Goal: Task Accomplishment & Management: Complete application form

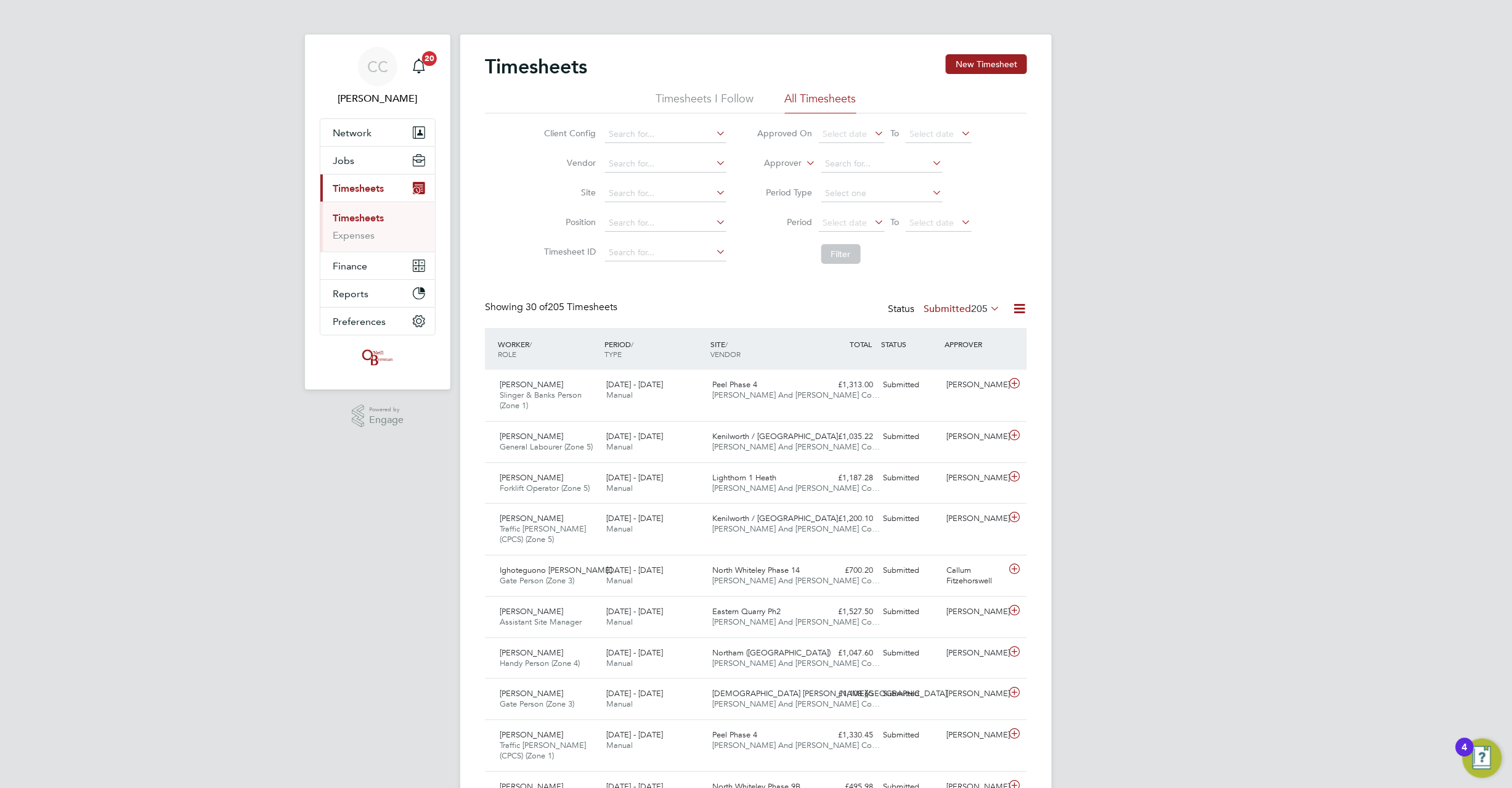
click at [365, 217] on link "Timesheets" at bounding box center [358, 217] width 51 height 12
click at [1009, 65] on button "New Timesheet" at bounding box center [986, 64] width 81 height 20
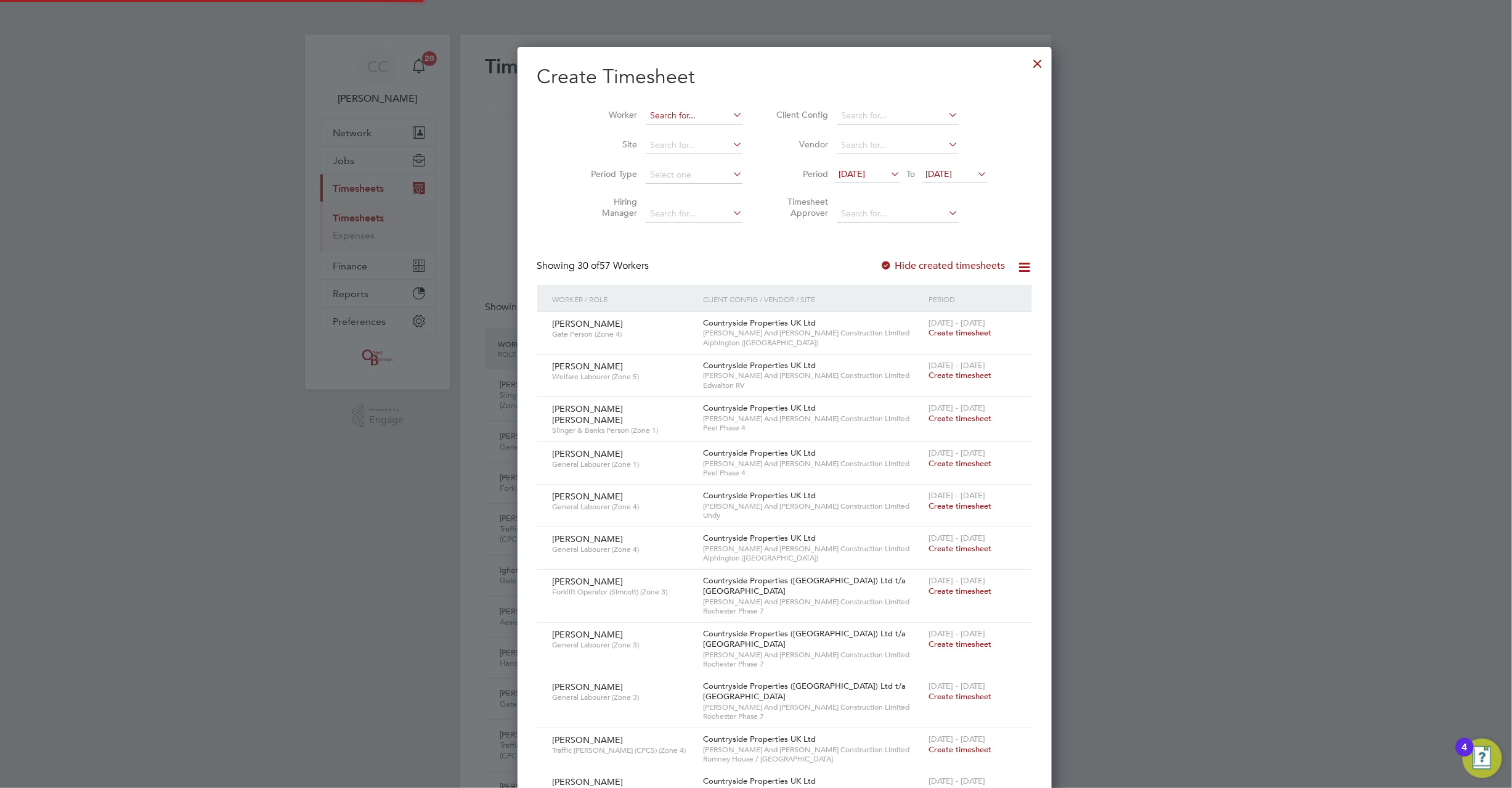
click at [646, 112] on input at bounding box center [694, 115] width 96 height 17
click at [642, 136] on li "Tyr ell [PERSON_NAME]" at bounding box center [671, 132] width 109 height 17
type input "[PERSON_NAME]"
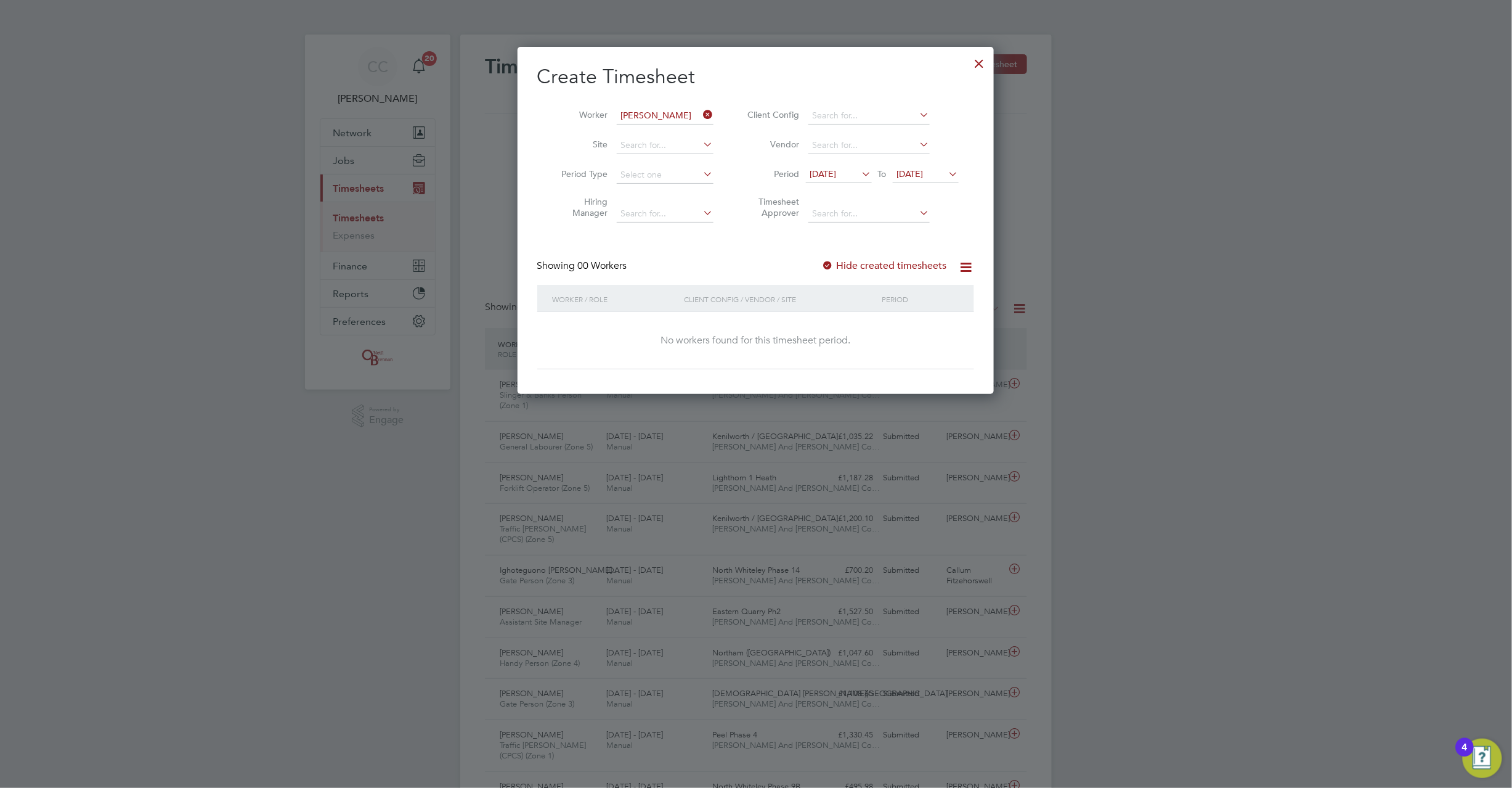
click at [923, 178] on span "[DATE]" at bounding box center [911, 174] width 27 height 11
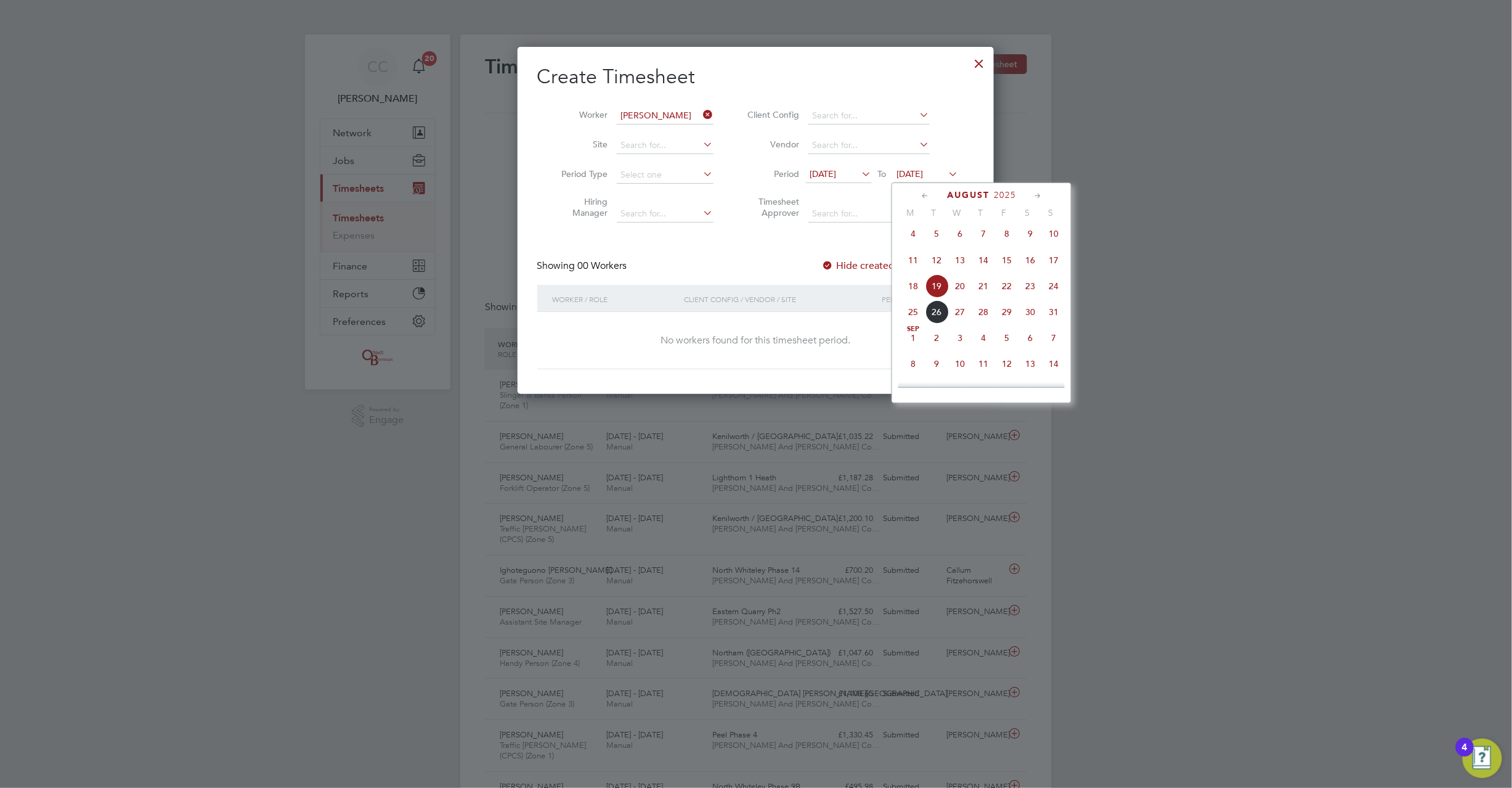
click at [1053, 289] on span "24" at bounding box center [1054, 286] width 24 height 24
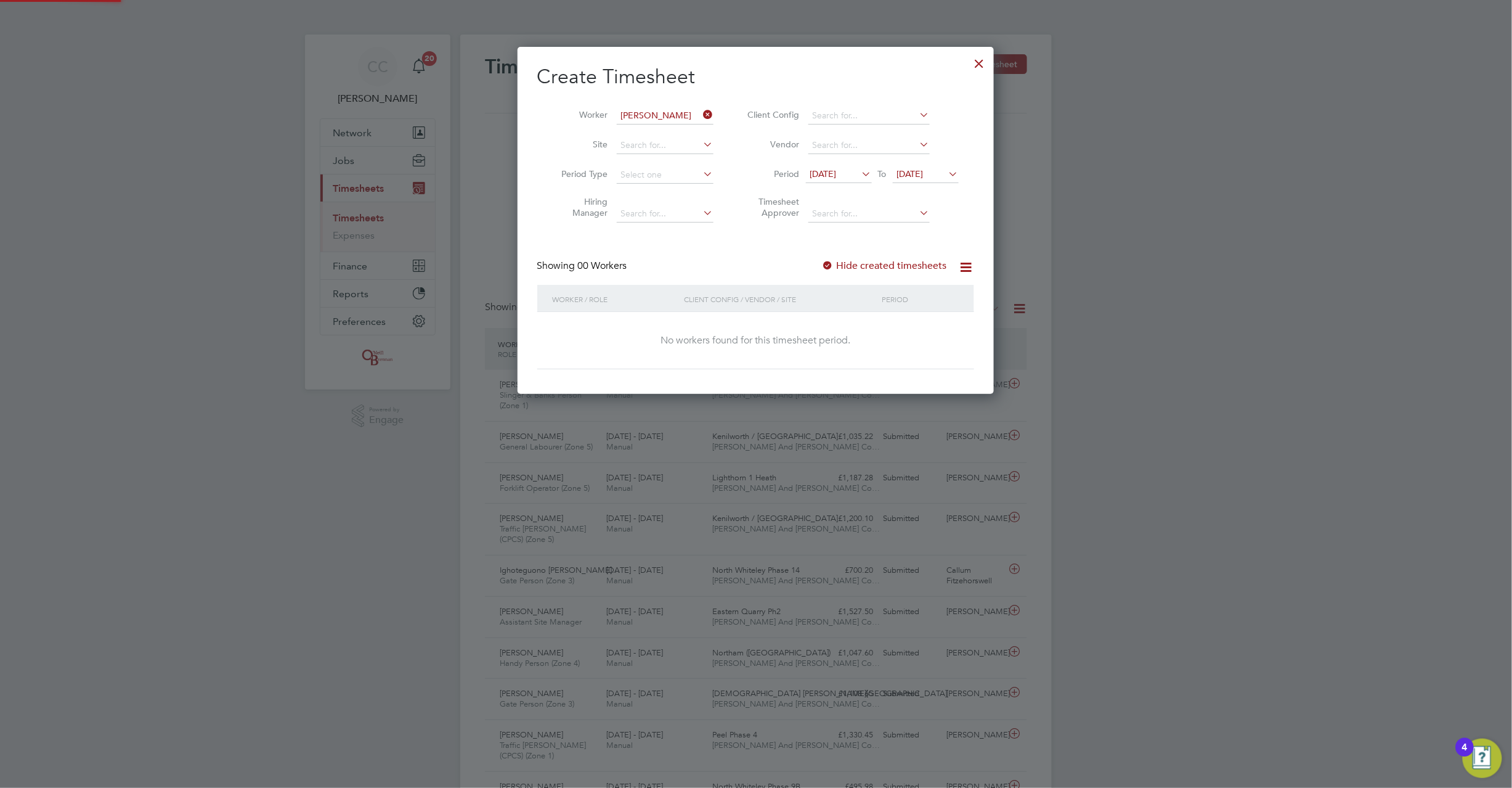
drag, startPoint x: 820, startPoint y: 266, endPoint x: 836, endPoint y: 264, distance: 16.1
click at [827, 267] on div "Showing 00 Workers Hide created timesheets" at bounding box center [756, 272] width 437 height 25
click at [836, 264] on label "Hide created timesheets" at bounding box center [884, 266] width 125 height 13
click at [834, 264] on div at bounding box center [828, 266] width 13 height 13
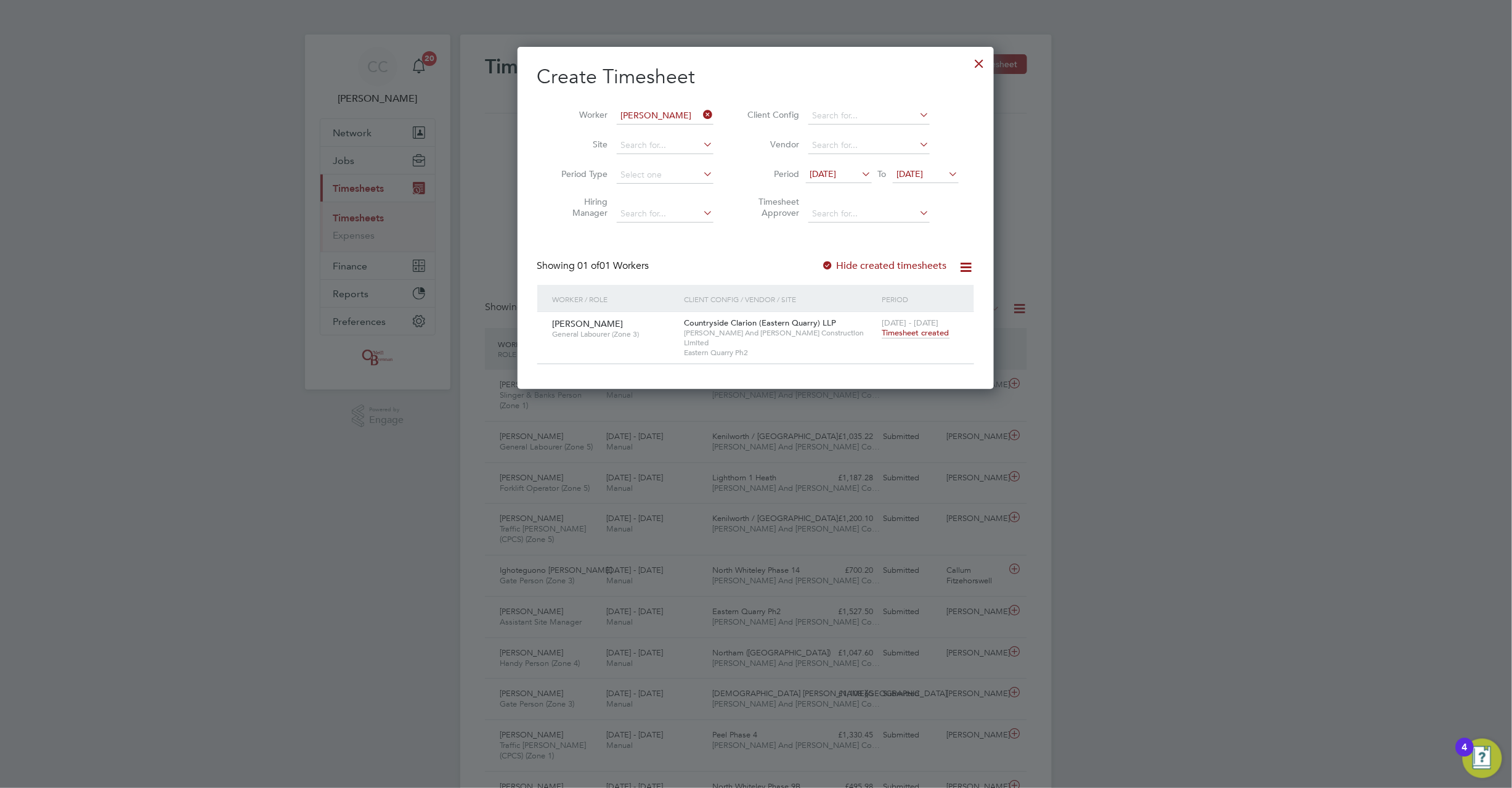
click at [979, 60] on div at bounding box center [980, 61] width 22 height 22
